Goal: Task Accomplishment & Management: Complete application form

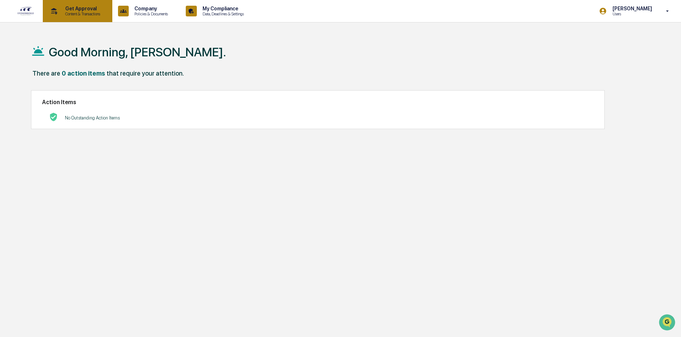
click at [88, 10] on p "Get Approval" at bounding box center [82, 9] width 44 height 6
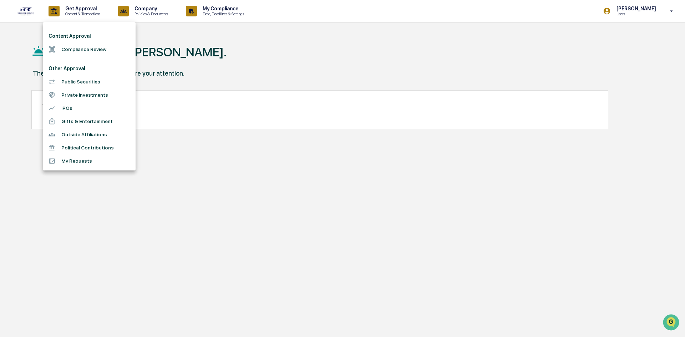
click at [78, 45] on li "Compliance Review" at bounding box center [89, 49] width 93 height 13
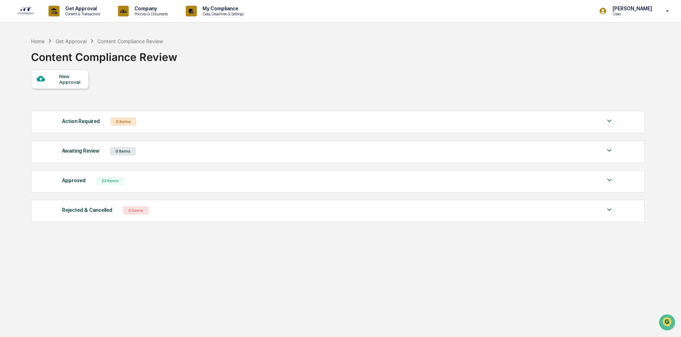
click at [62, 80] on div "New Approval" at bounding box center [71, 78] width 24 height 11
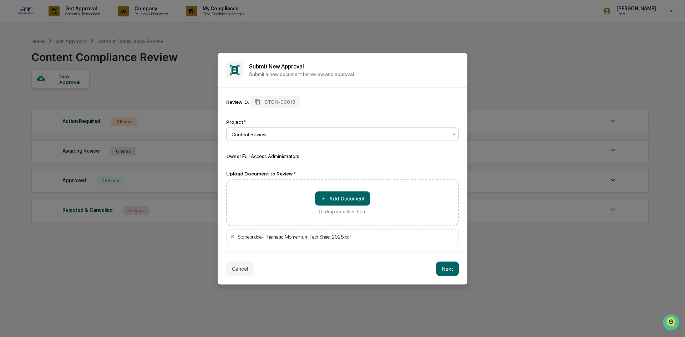
drag, startPoint x: 451, startPoint y: 267, endPoint x: 451, endPoint y: 258, distance: 8.9
click at [451, 267] on button "Next" at bounding box center [447, 269] width 23 height 14
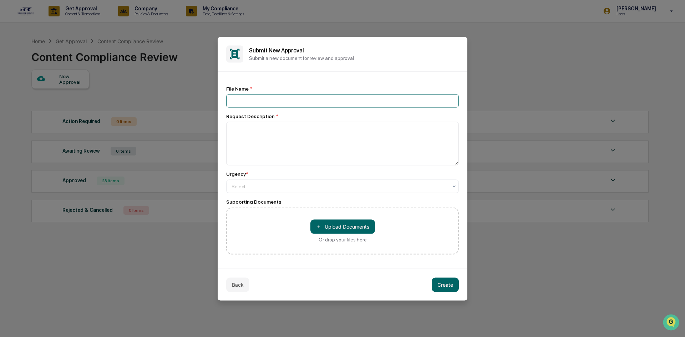
click at [354, 103] on input at bounding box center [342, 100] width 233 height 13
type input "**********"
click at [346, 184] on div at bounding box center [340, 186] width 216 height 7
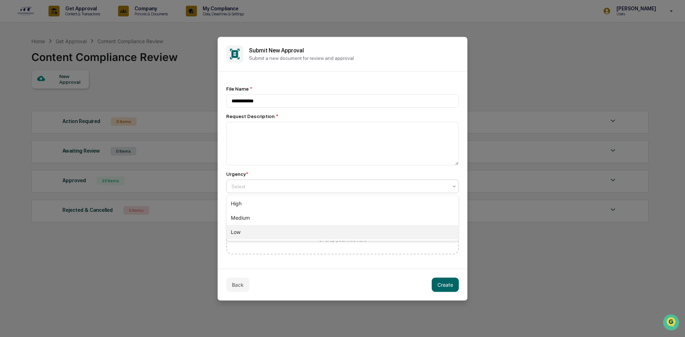
click at [330, 229] on div "Low" at bounding box center [343, 232] width 232 height 14
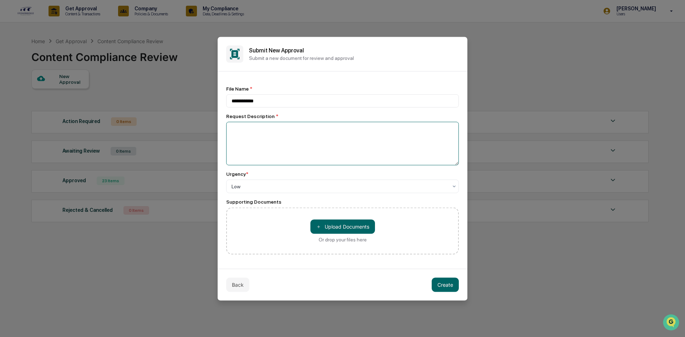
click at [349, 131] on textarea at bounding box center [342, 144] width 233 height 44
type textarea "*******"
click at [450, 285] on button "Create" at bounding box center [445, 285] width 27 height 14
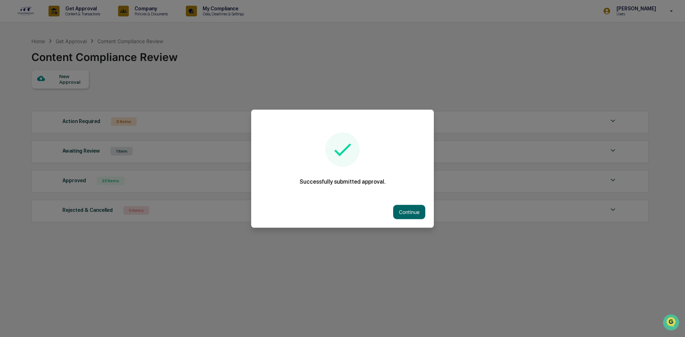
drag, startPoint x: 411, startPoint y: 211, endPoint x: 423, endPoint y: 199, distance: 16.7
click at [412, 211] on button "Continue" at bounding box center [409, 212] width 32 height 14
